Goal: Transaction & Acquisition: Book appointment/travel/reservation

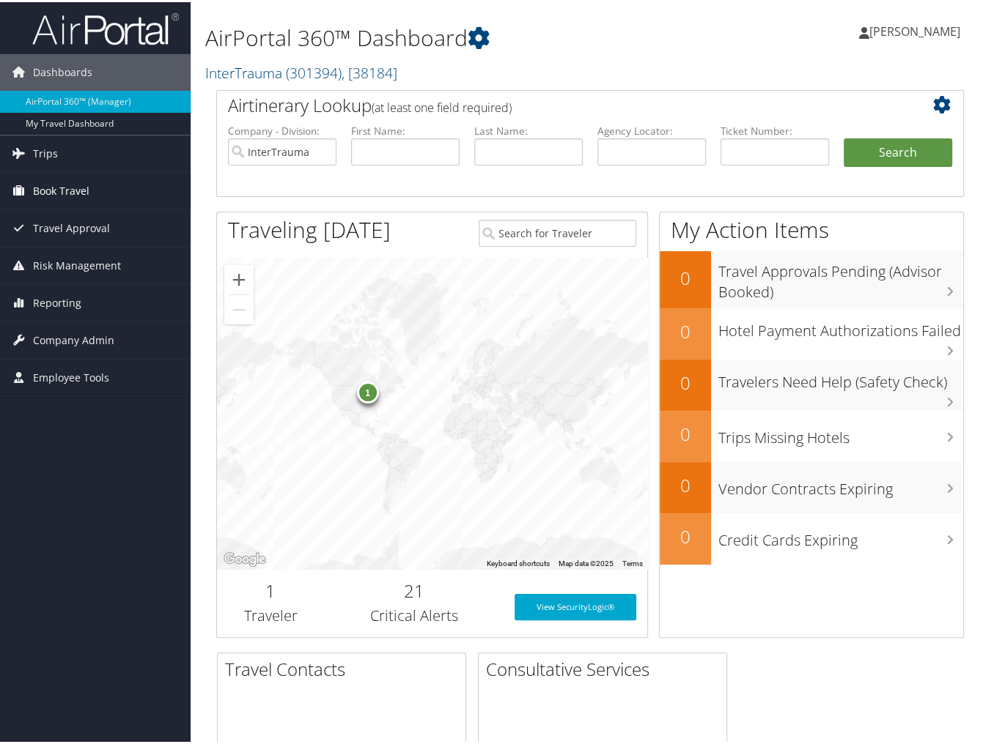
click at [38, 185] on span "Book Travel" at bounding box center [61, 189] width 56 height 37
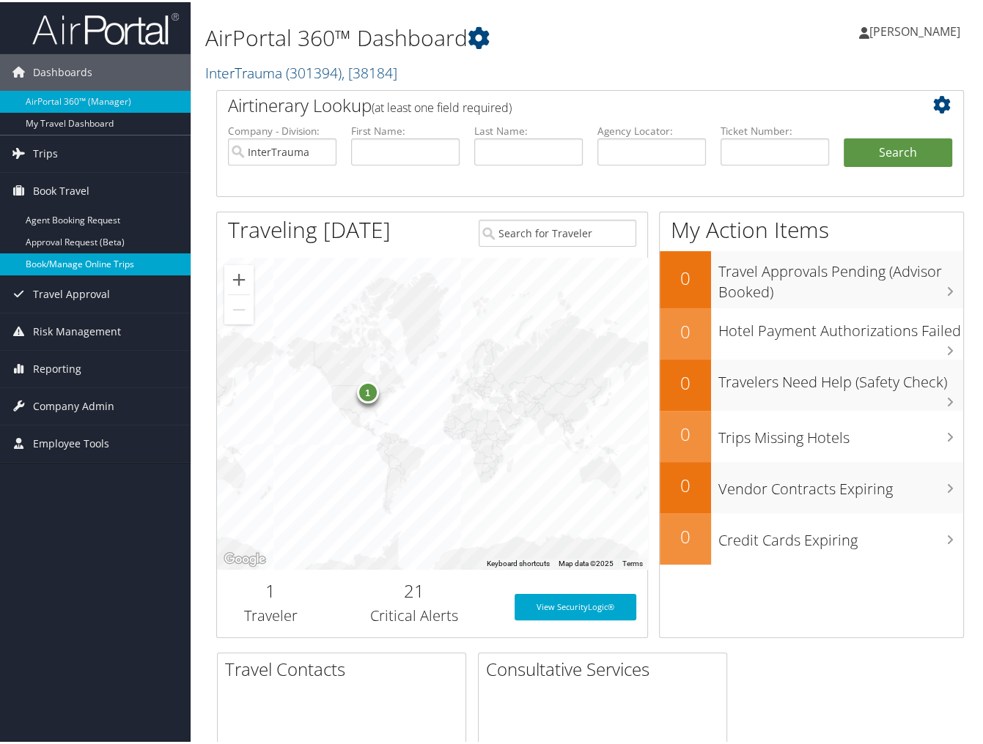
click at [62, 255] on link "Book/Manage Online Trips" at bounding box center [95, 262] width 191 height 22
